Goal: Task Accomplishment & Management: Use online tool/utility

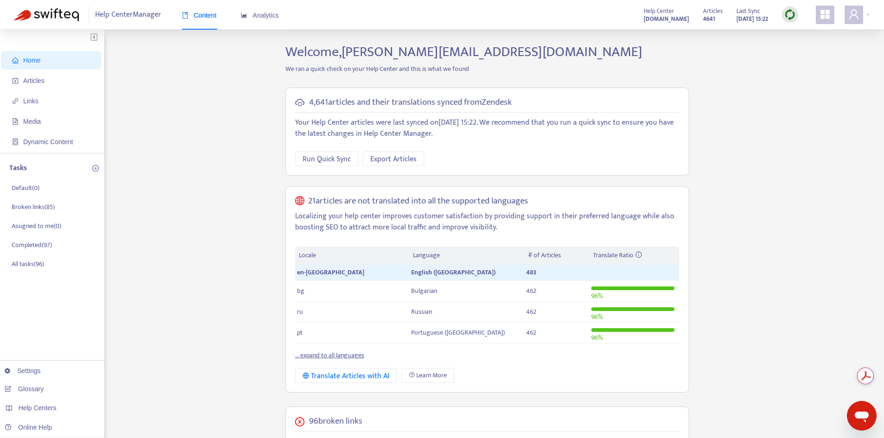
click at [793, 16] on img at bounding box center [790, 15] width 12 height 12
click at [801, 36] on link "Quick Sync" at bounding box center [808, 33] width 39 height 11
click at [738, 359] on div "Home Articles Links Media Dynamic Content Tasks Default ( 0 ) Broken links ( 85…" at bounding box center [442, 377] width 856 height 667
click at [45, 83] on span "Articles" at bounding box center [53, 80] width 82 height 19
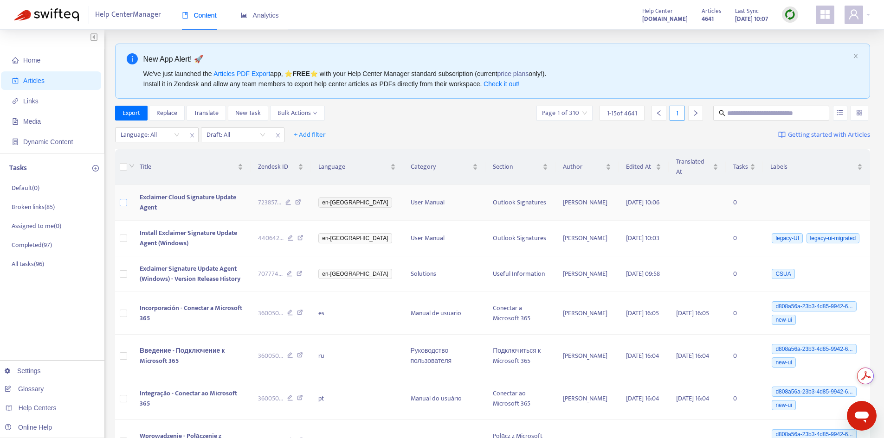
click at [124, 198] on label at bounding box center [123, 203] width 7 height 10
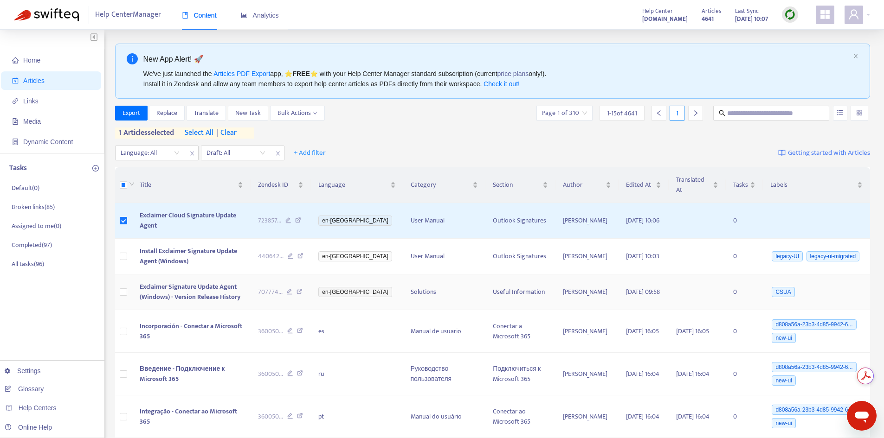
click at [129, 281] on td at bounding box center [123, 293] width 17 height 36
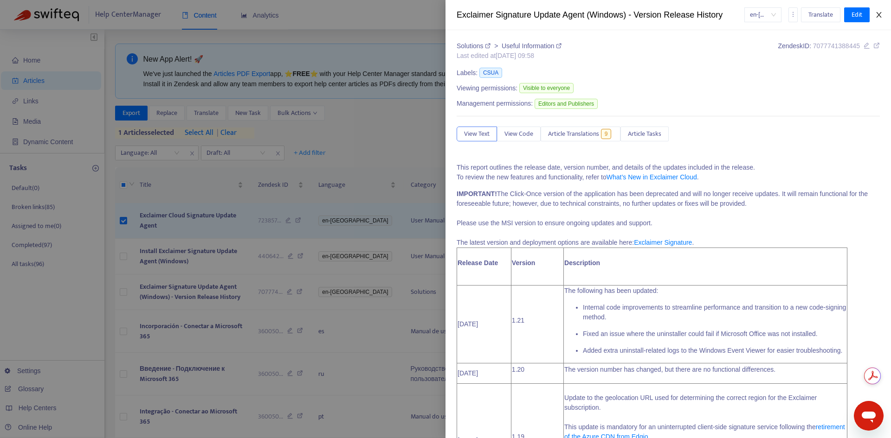
click at [875, 14] on button "Close" at bounding box center [878, 15] width 13 height 9
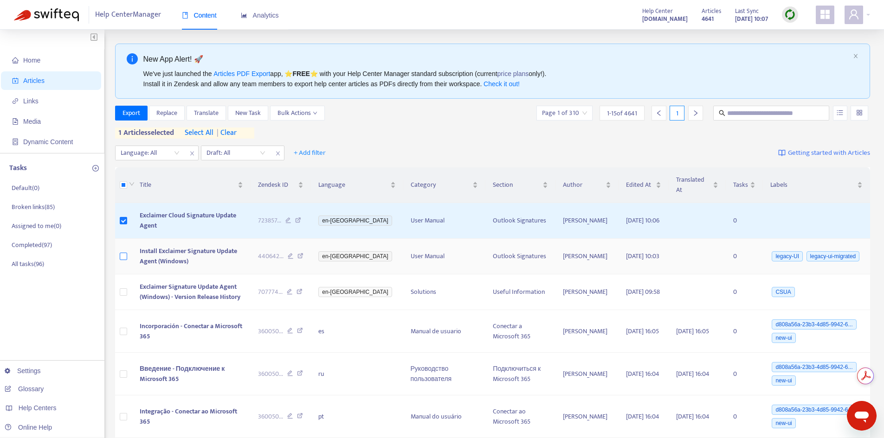
click at [125, 251] on label at bounding box center [123, 256] width 7 height 10
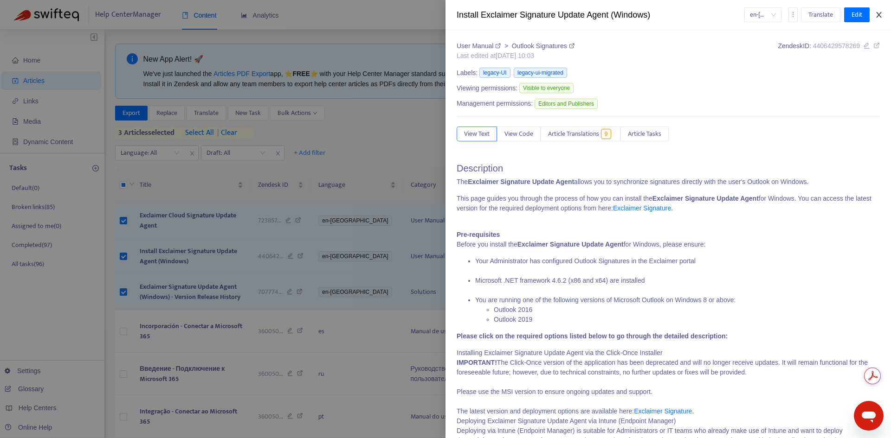
click at [879, 18] on icon "close" at bounding box center [878, 14] width 7 height 7
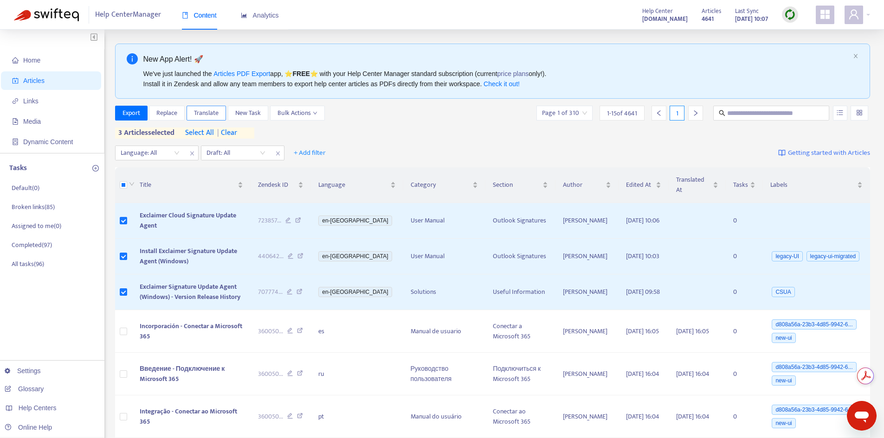
click at [206, 116] on span "Translate" at bounding box center [206, 113] width 25 height 10
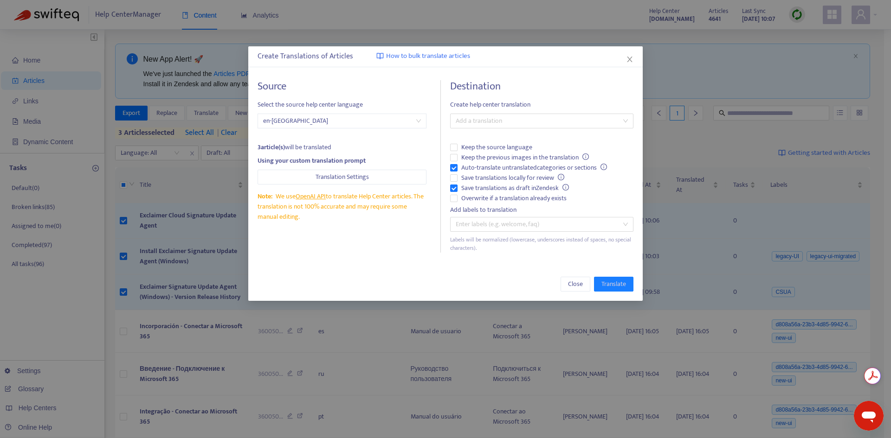
click at [490, 112] on div "Destination Create help center translation Add a translation Keep the source la…" at bounding box center [541, 166] width 183 height 173
click at [486, 121] on div at bounding box center [536, 121] width 169 height 11
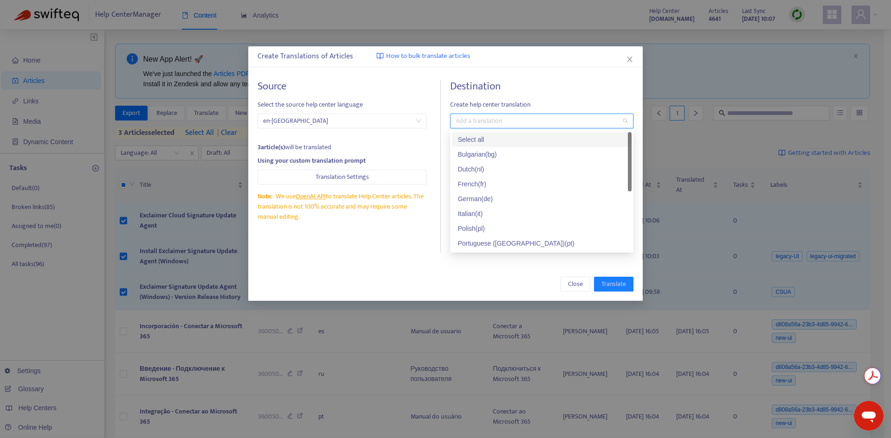
click at [479, 138] on div "Select all" at bounding box center [541, 140] width 168 height 10
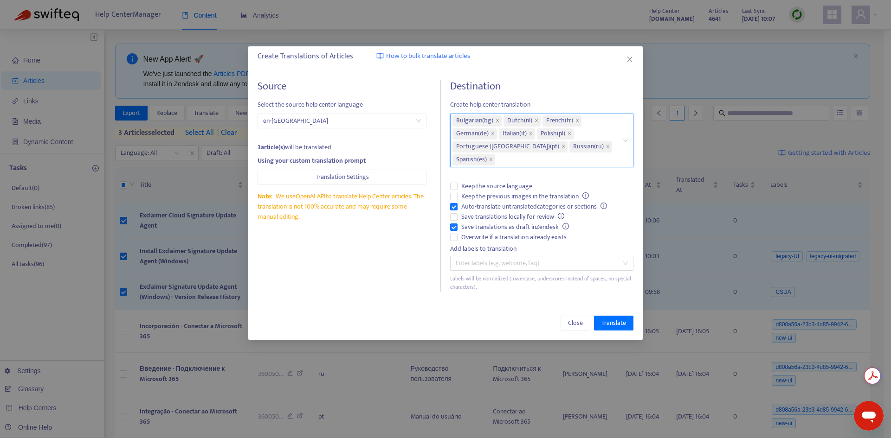
click at [550, 90] on h4 "Destination" at bounding box center [541, 86] width 183 height 13
click at [472, 209] on span "Auto-translate untranslated categories or sections" at bounding box center [533, 207] width 153 height 10
click at [470, 231] on span "Save translations as draft in Zendesk" at bounding box center [514, 227] width 115 height 10
click at [470, 237] on span "Overwrite if a translation already exists" at bounding box center [513, 237] width 113 height 10
click at [612, 323] on span "Translate" at bounding box center [613, 323] width 25 height 10
